Goal: Information Seeking & Learning: Learn about a topic

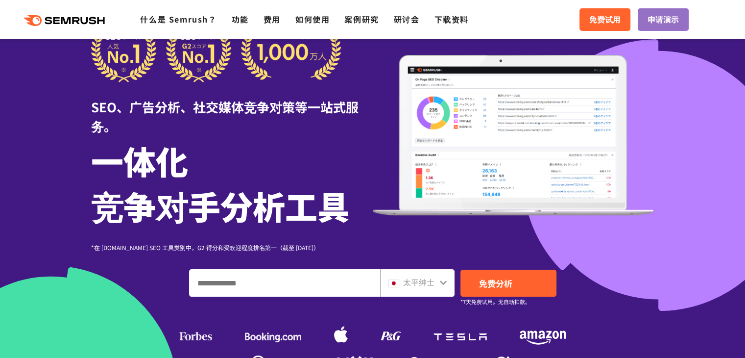
scroll to position [98, 0]
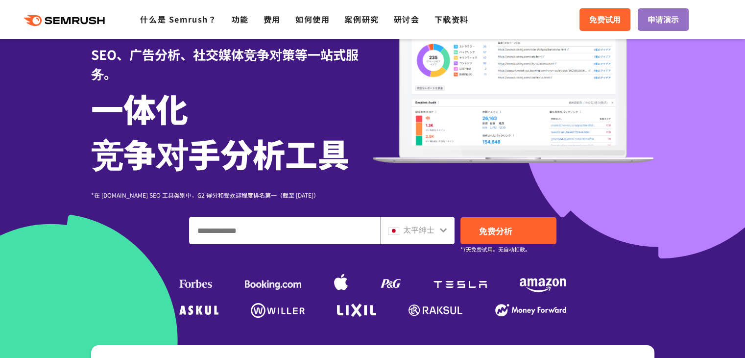
click at [289, 222] on input "输入域名、关键字或 URL" at bounding box center [285, 230] width 190 height 26
click at [349, 230] on input "输入域名、关键字或 URL" at bounding box center [285, 230] width 190 height 26
click at [446, 228] on icon at bounding box center [443, 230] width 8 height 8
click at [441, 232] on icon at bounding box center [443, 230] width 8 height 8
click at [300, 234] on input "输入域名、关键字或 URL" at bounding box center [285, 230] width 190 height 26
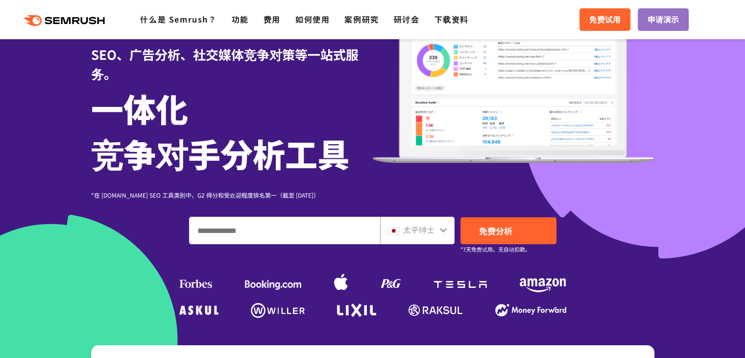
type input "*"
type input "***"
click at [515, 228] on link "免费分析" at bounding box center [508, 230] width 96 height 27
click at [303, 106] on h1 "一体化 竞争对手分析工具" at bounding box center [232, 130] width 282 height 90
